Goal: Transaction & Acquisition: Purchase product/service

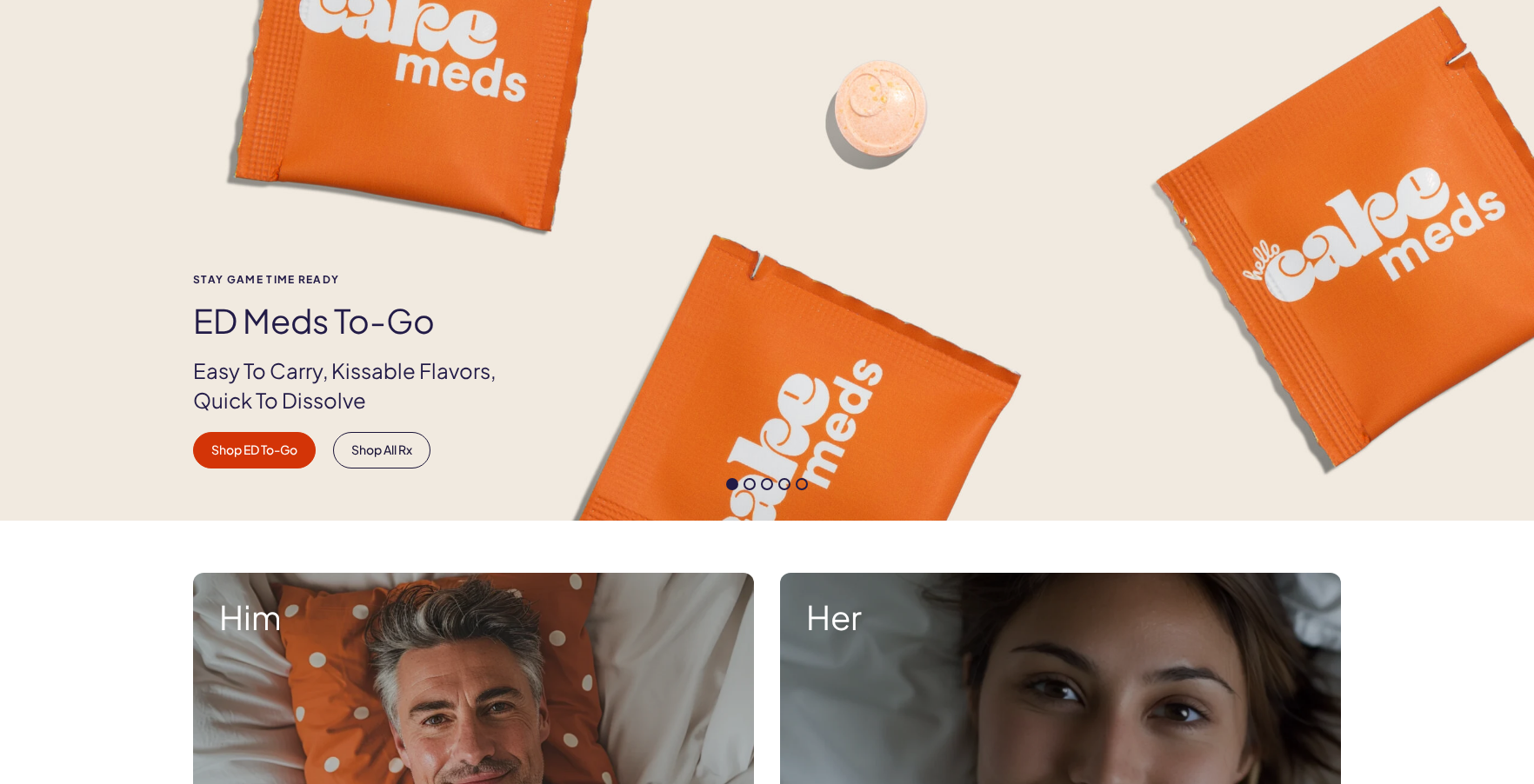
scroll to position [174, 0]
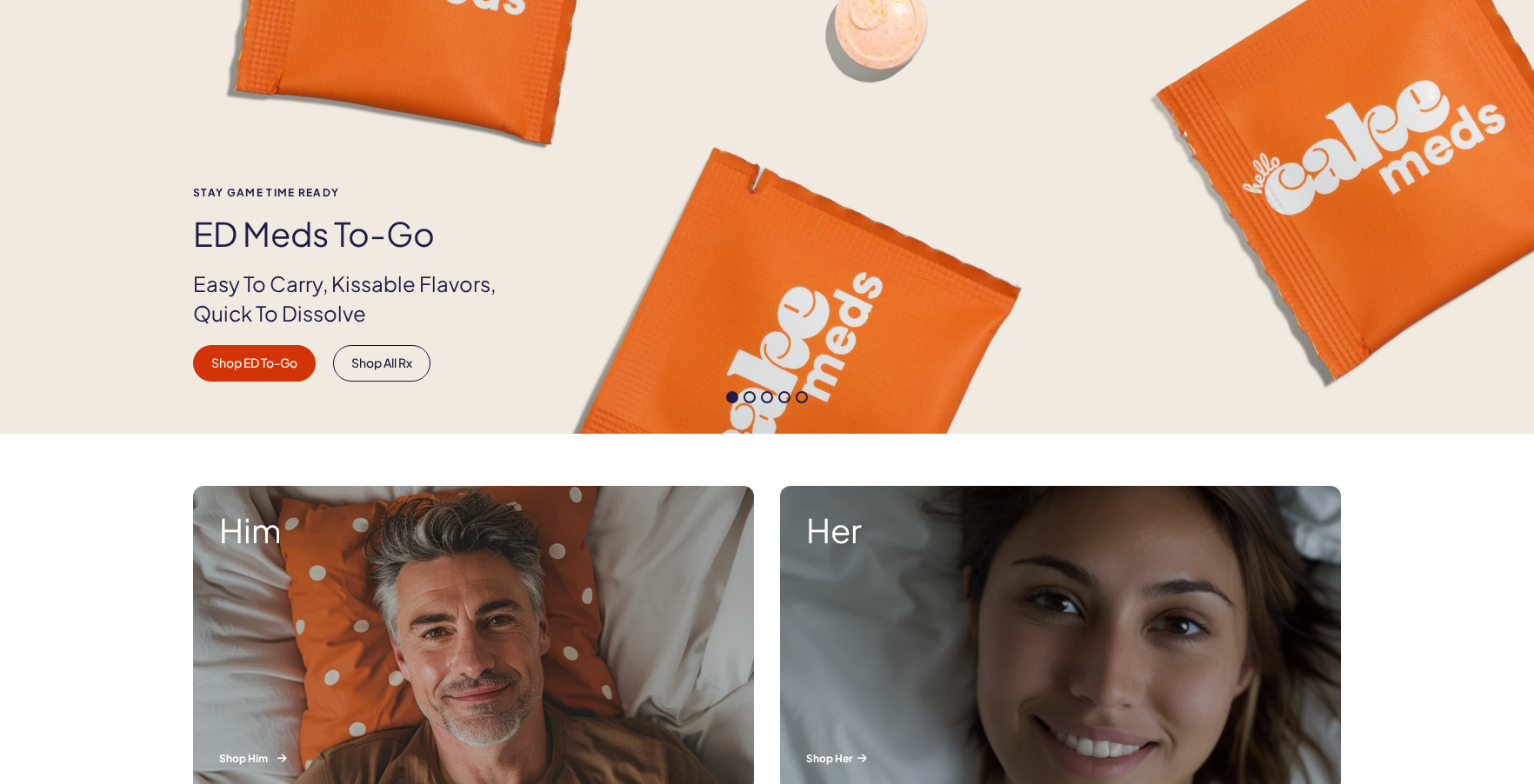
click at [451, 641] on div "Him Shop Him" at bounding box center [473, 639] width 561 height 306
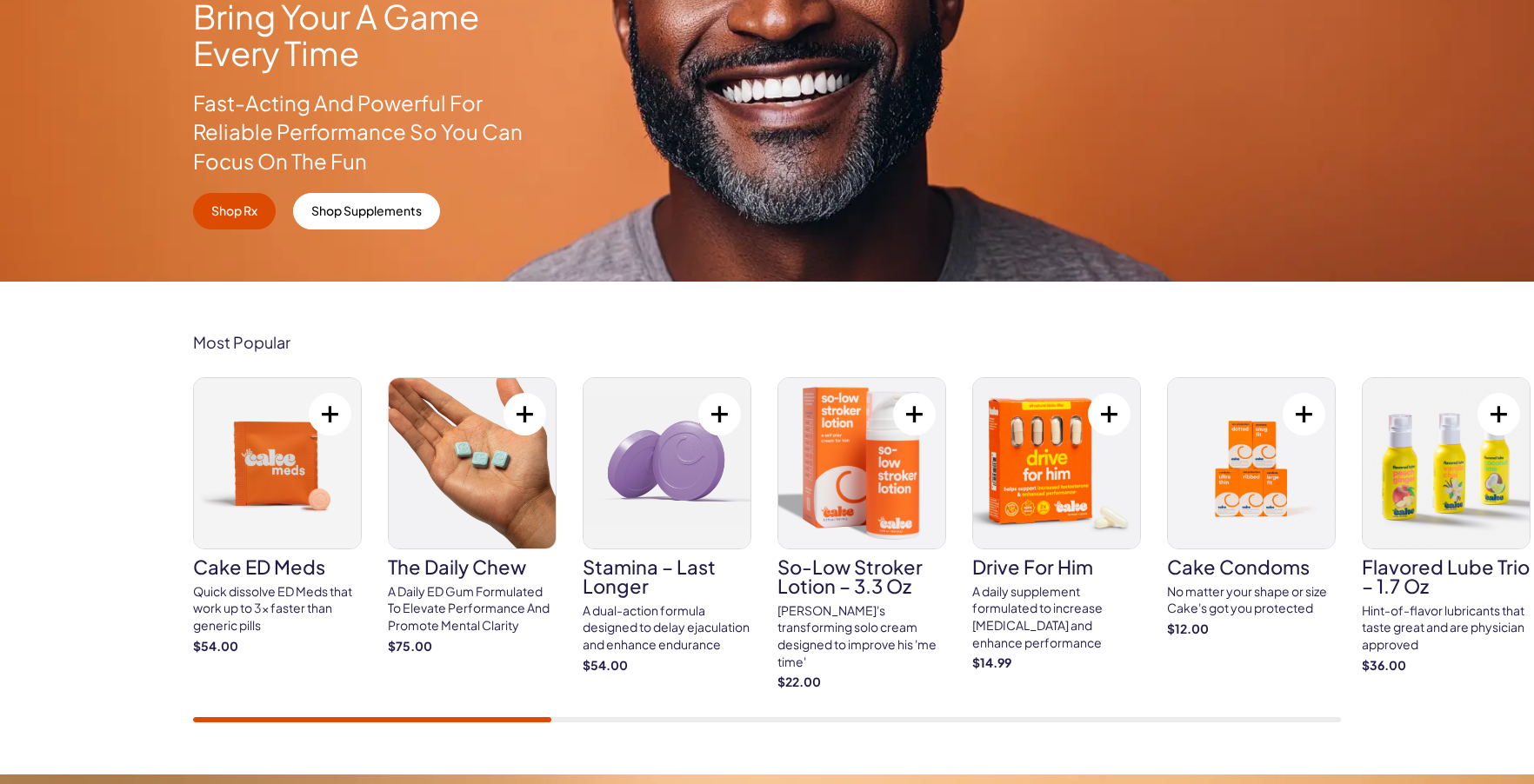
click at [295, 485] on img at bounding box center [277, 463] width 167 height 171
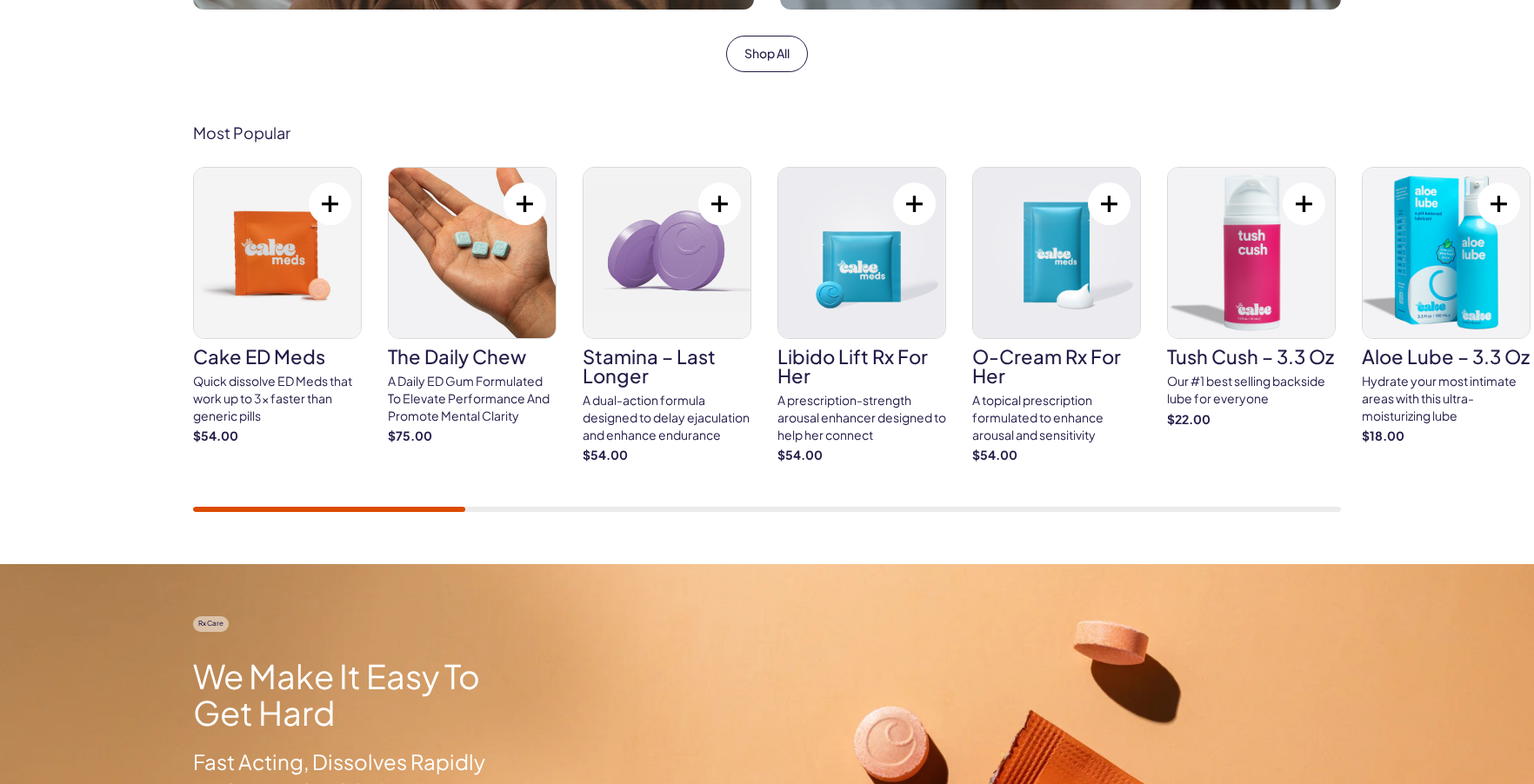
click at [270, 281] on img at bounding box center [277, 253] width 167 height 171
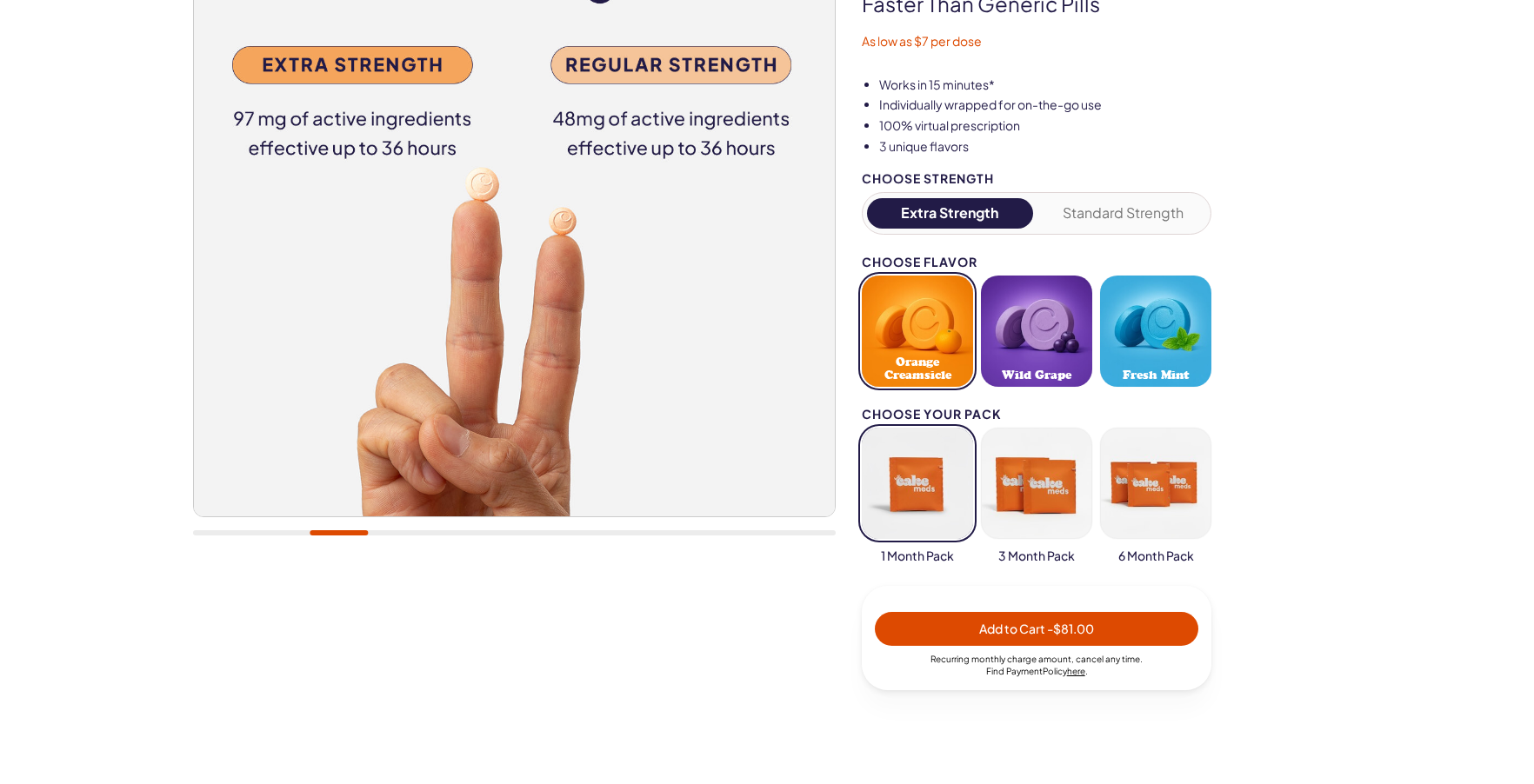
scroll to position [261, 0]
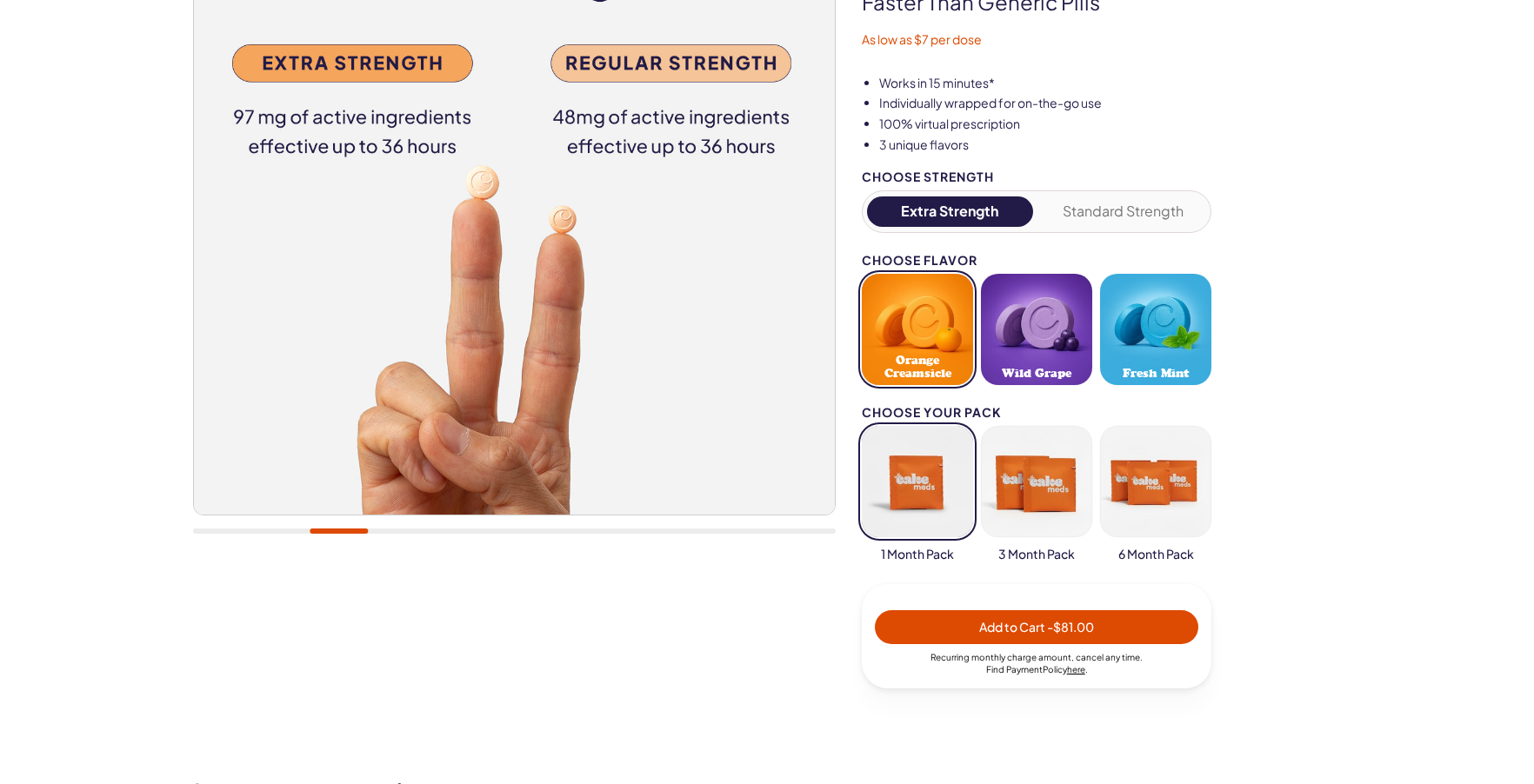
click at [1168, 491] on button "button" at bounding box center [1156, 481] width 112 height 112
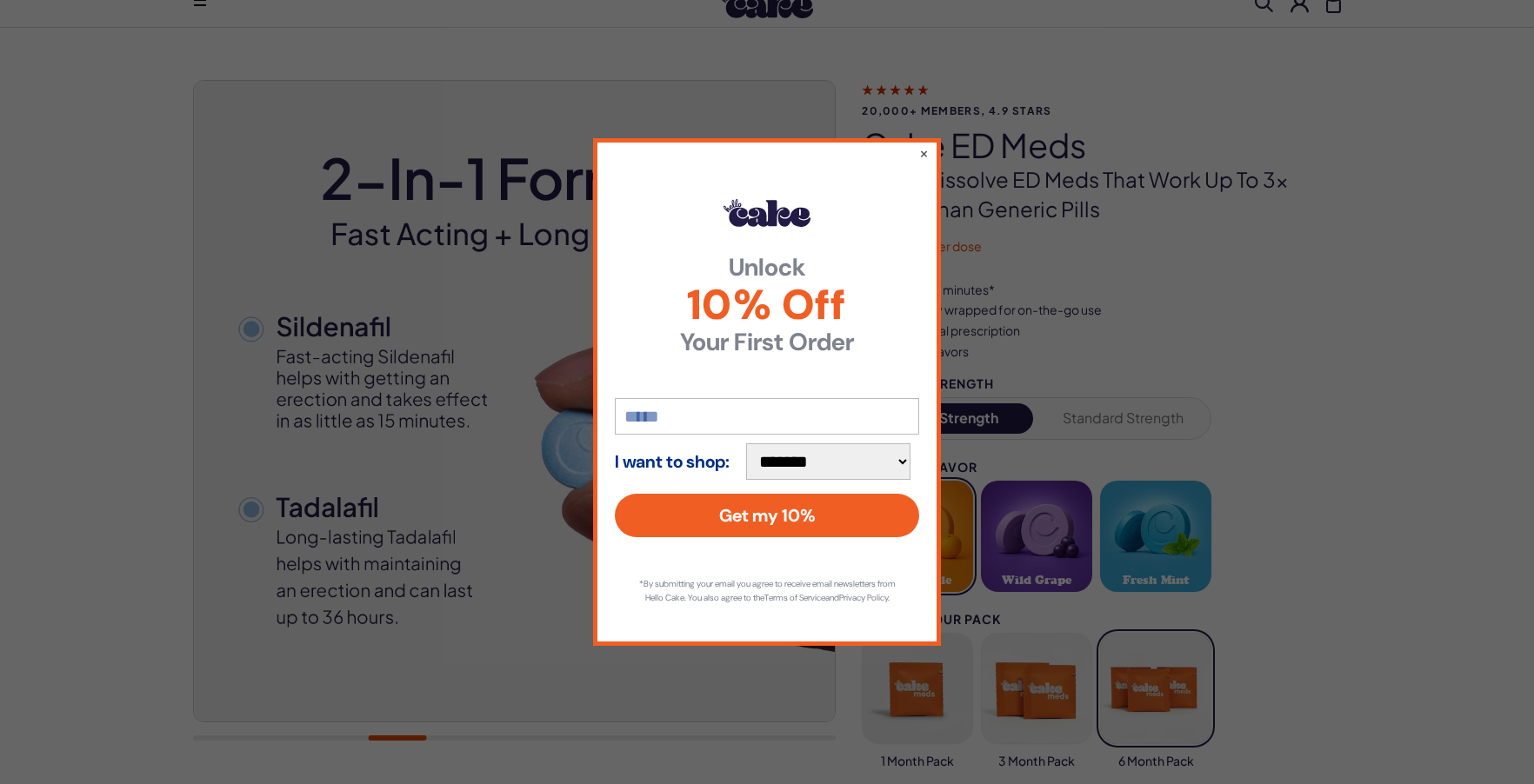
scroll to position [0, 0]
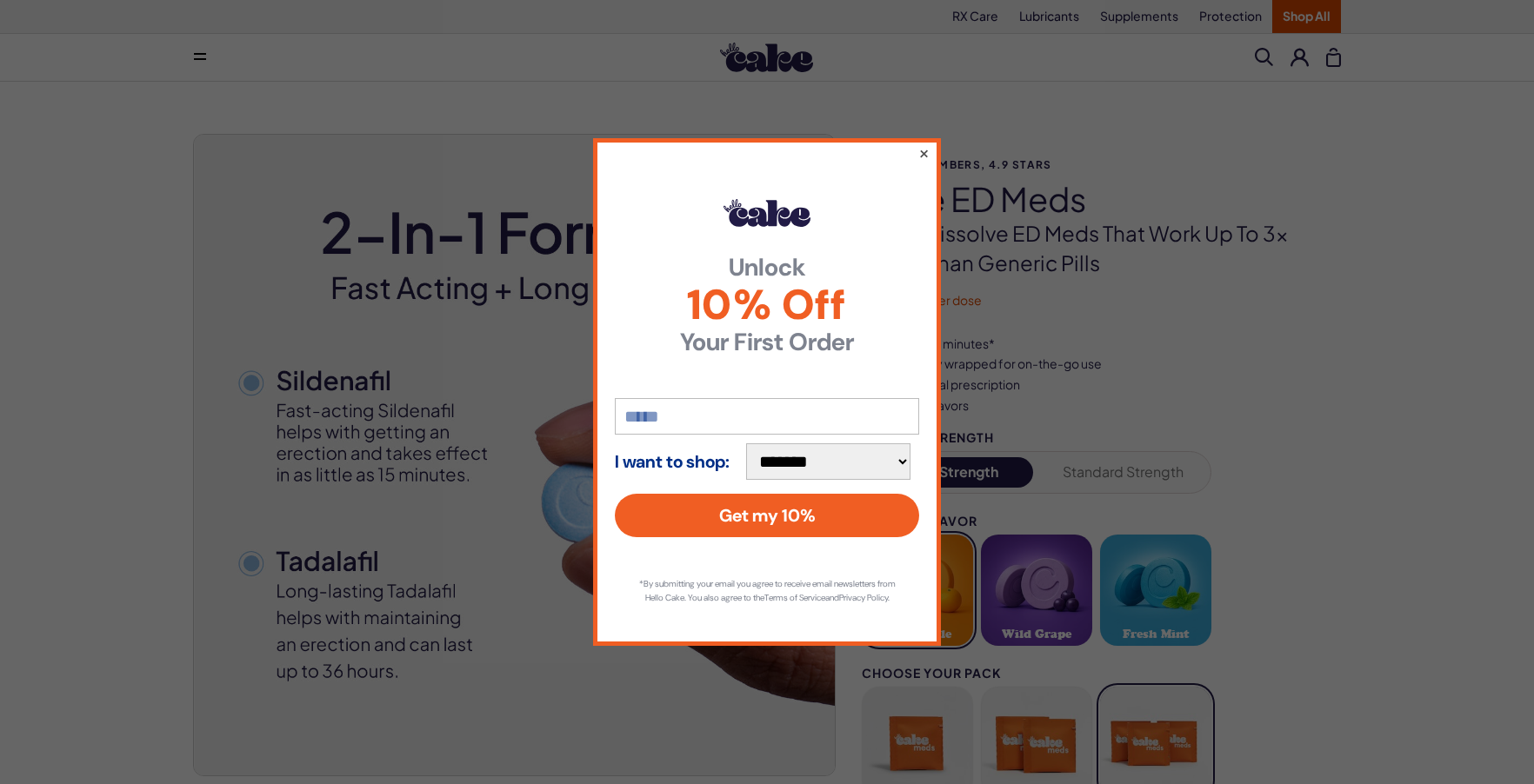
click at [920, 148] on button "×" at bounding box center [924, 152] width 11 height 21
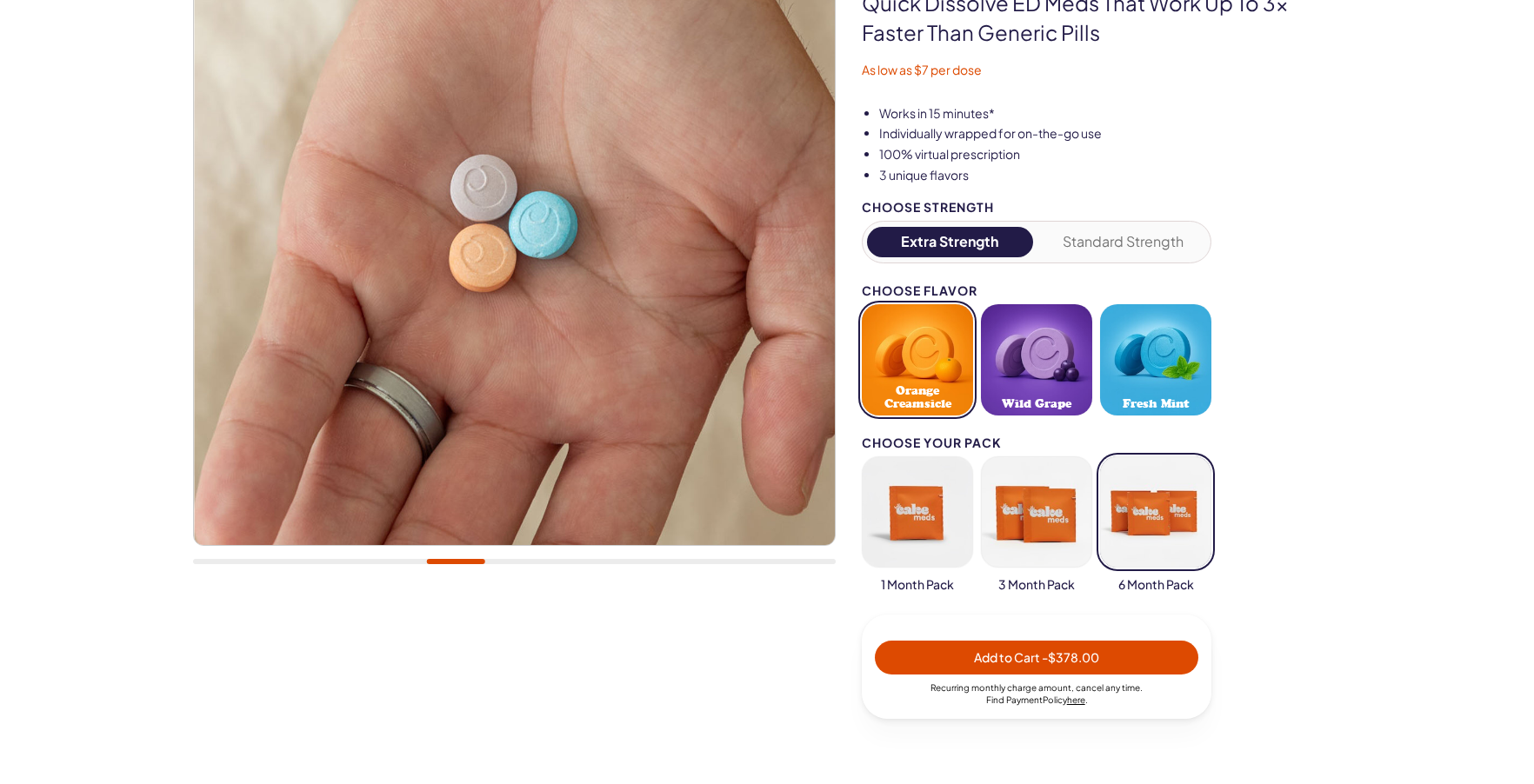
scroll to position [261, 0]
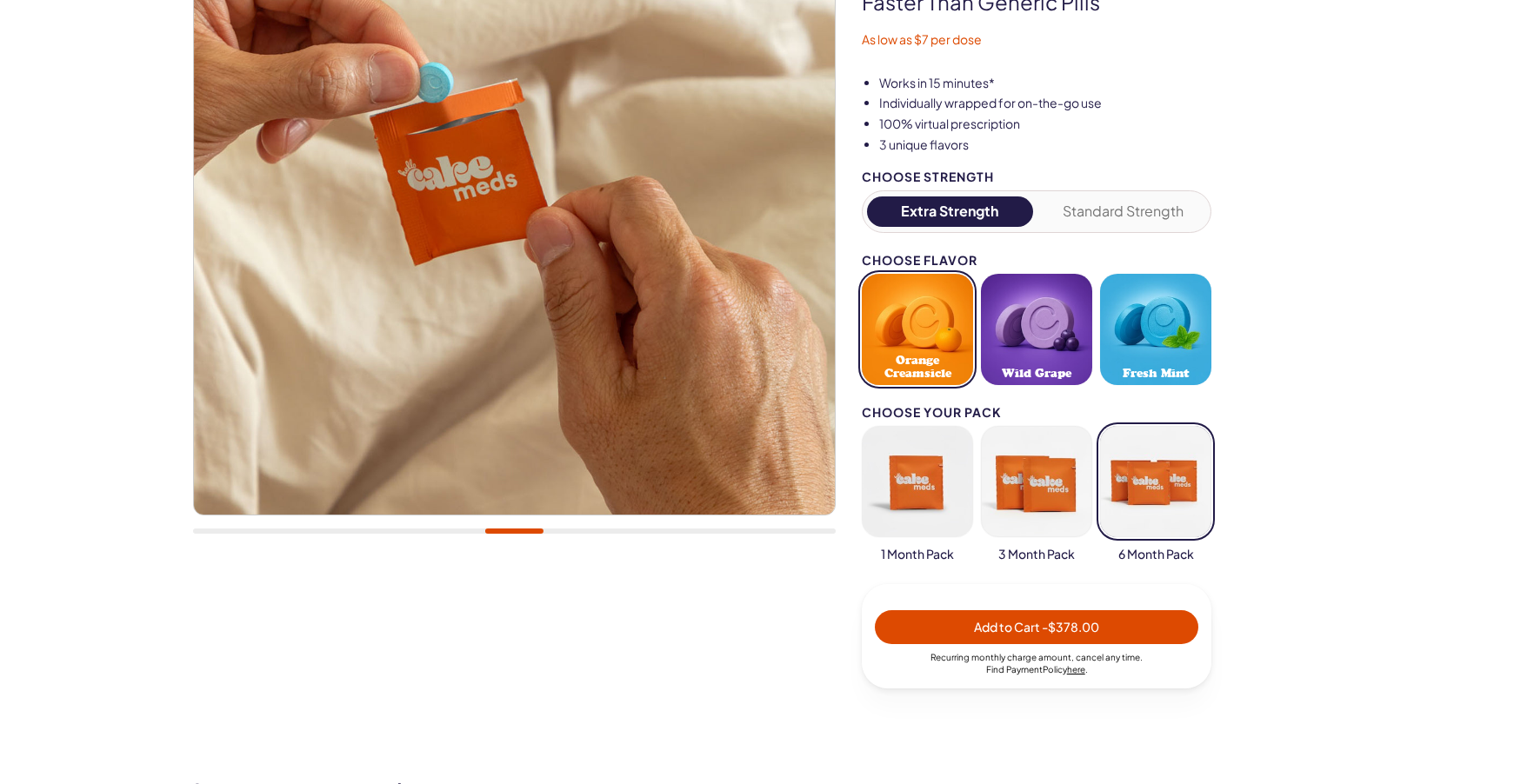
click at [1154, 214] on button "Standard Strength" at bounding box center [1124, 211] width 166 height 31
click at [955, 204] on button "Extra Strength" at bounding box center [950, 211] width 166 height 31
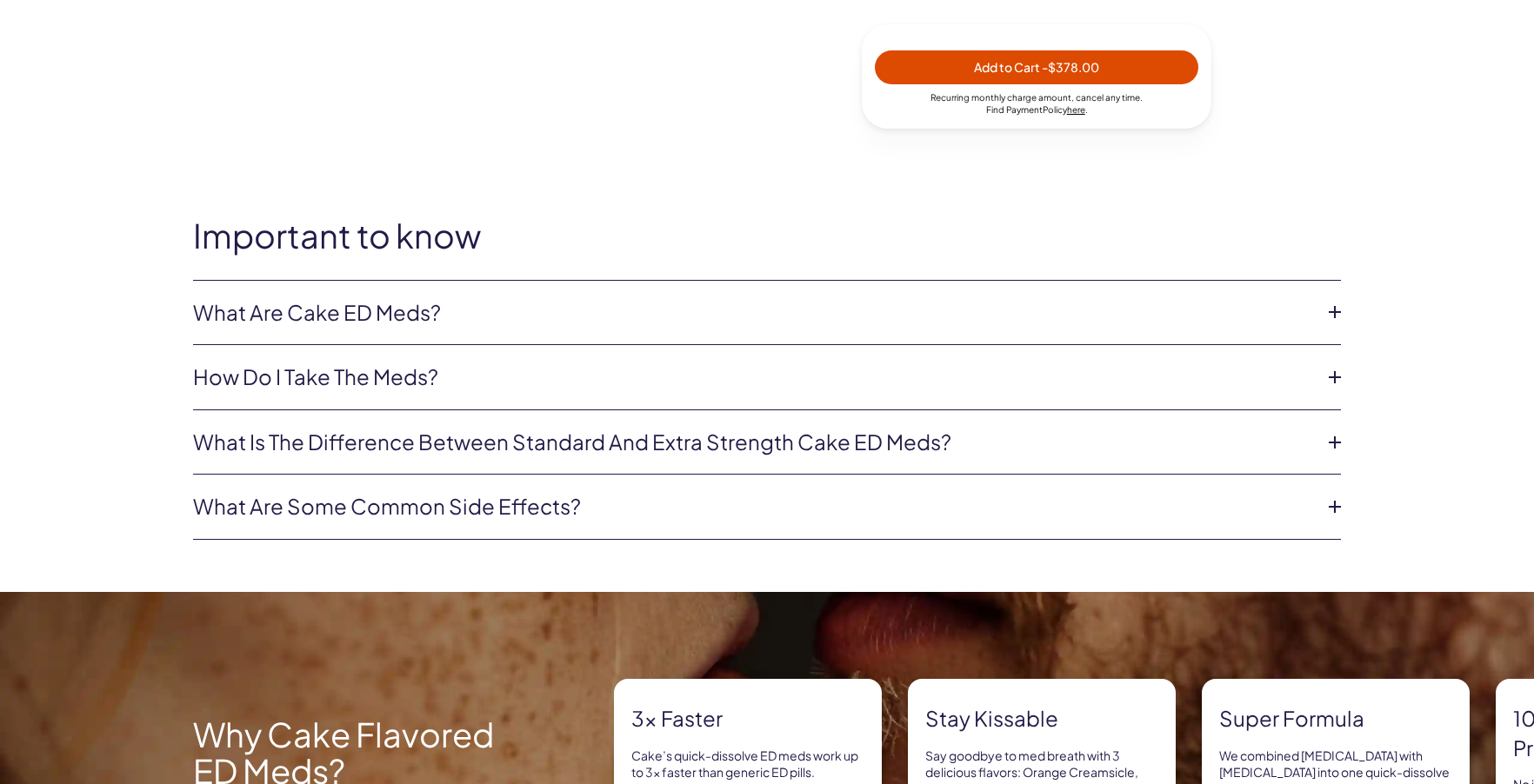
scroll to position [869, 0]
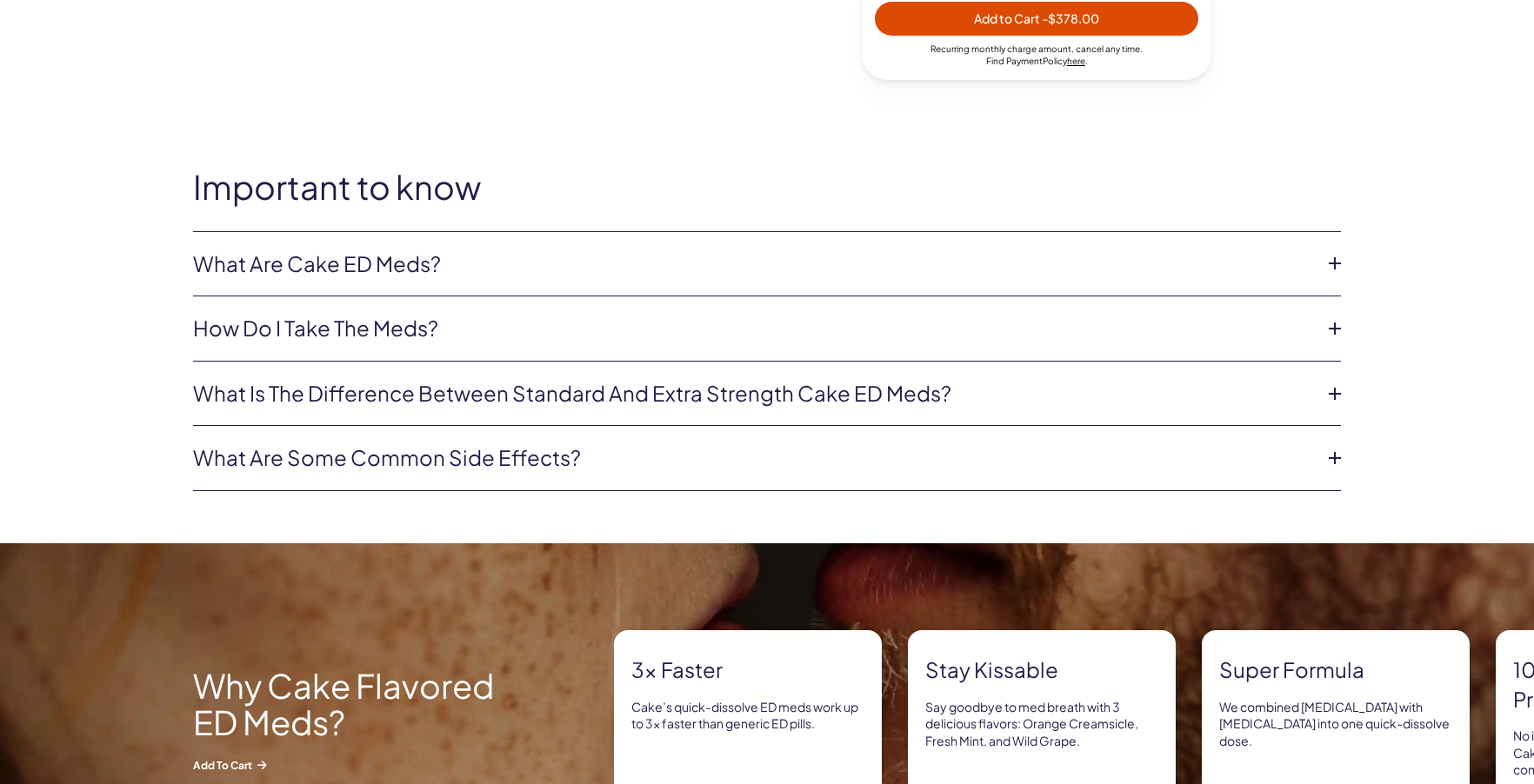
click at [500, 272] on link "What are Cake ED Meds?" at bounding box center [753, 265] width 1120 height 30
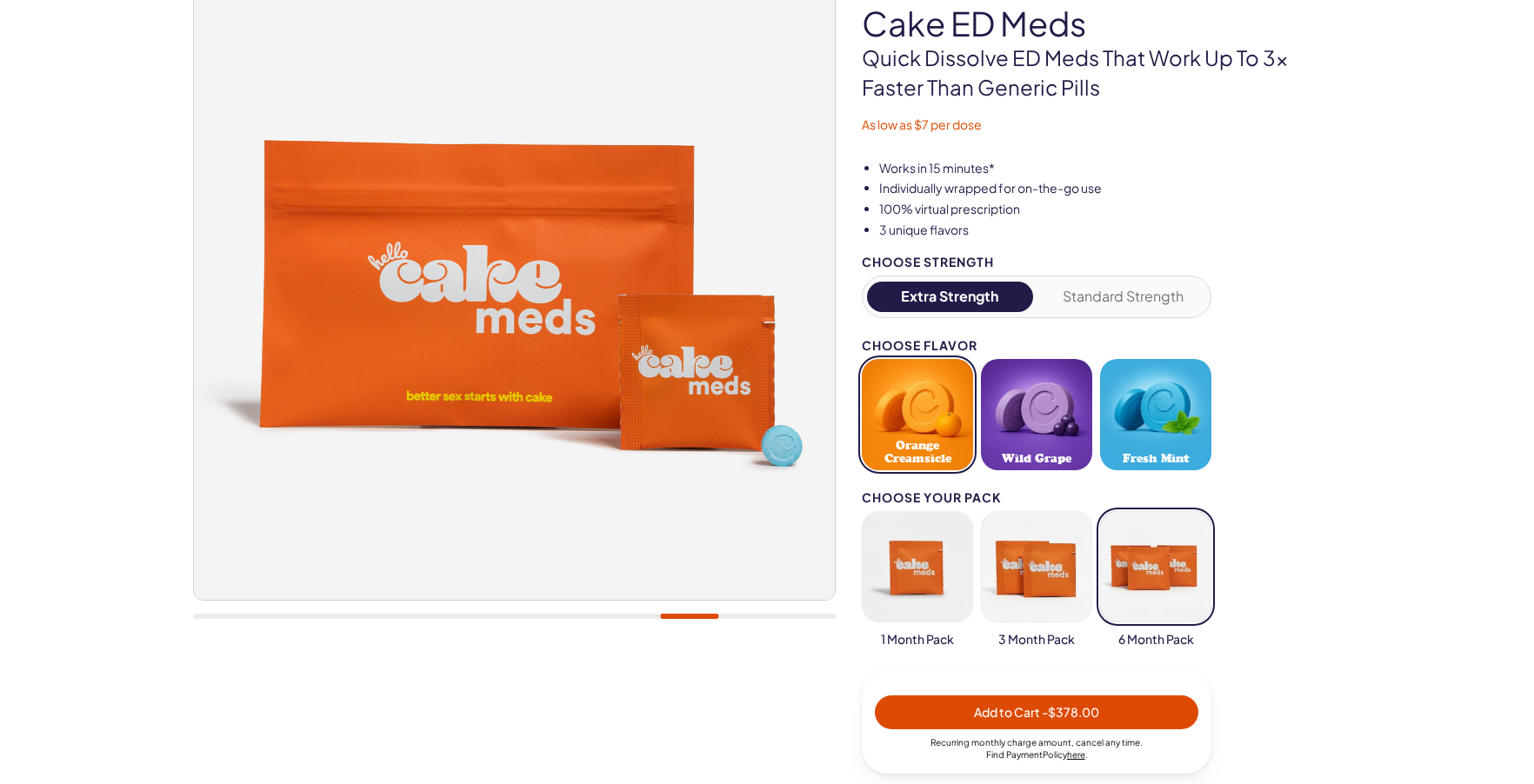
scroll to position [0, 0]
